Goal: Go to known website: Access a specific website the user already knows

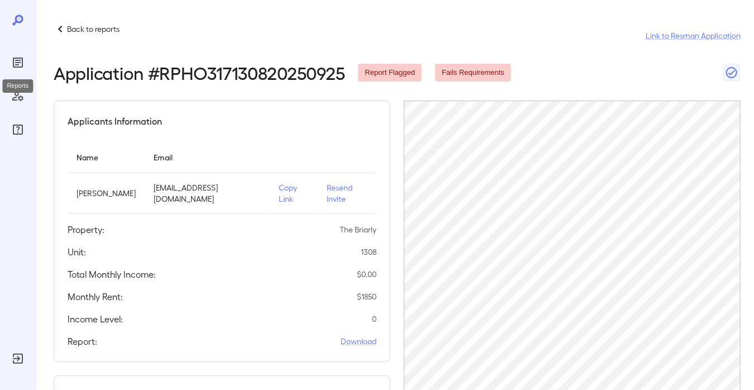
drag, startPoint x: 25, startPoint y: 64, endPoint x: 34, endPoint y: 59, distance: 11.0
click at [25, 64] on div "Reports" at bounding box center [18, 63] width 18 height 18
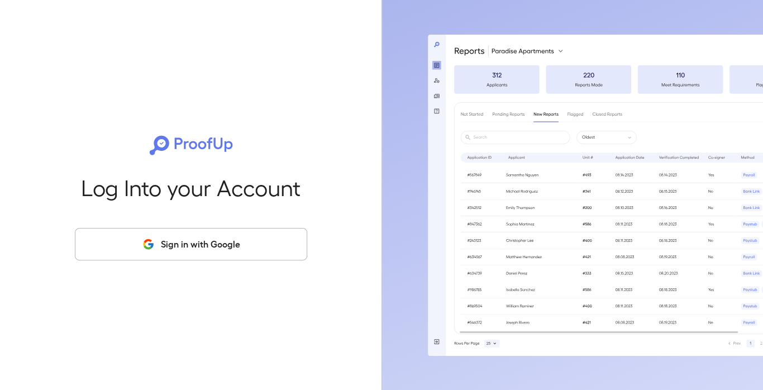
click at [161, 239] on button "Sign in with Google" at bounding box center [191, 244] width 232 height 32
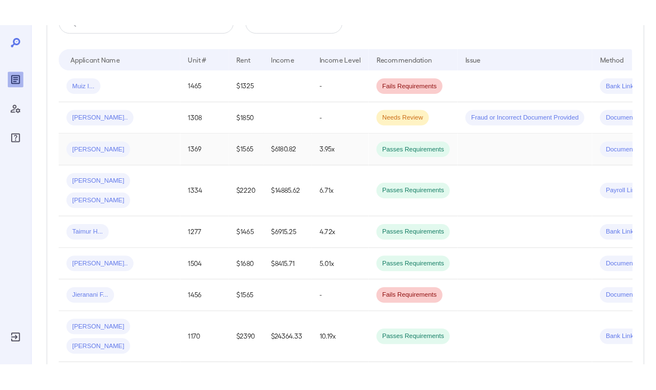
scroll to position [223, 0]
